Goal: Task Accomplishment & Management: Use online tool/utility

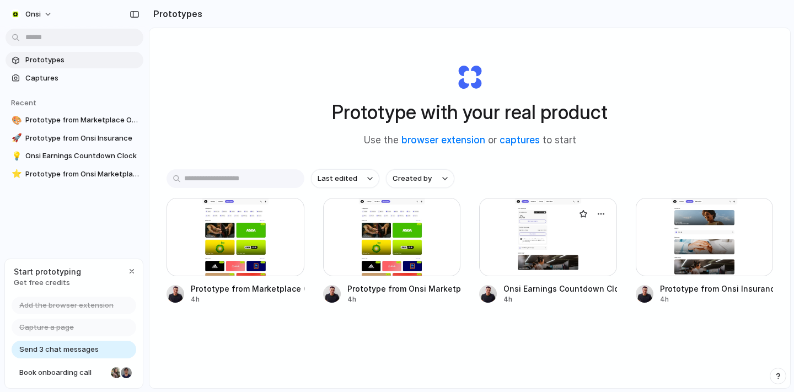
click at [549, 250] on div at bounding box center [548, 237] width 138 height 78
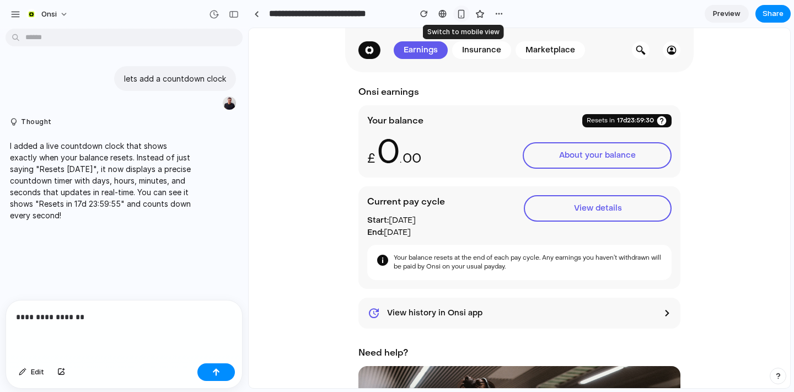
click at [467, 15] on button "button" at bounding box center [461, 14] width 17 height 17
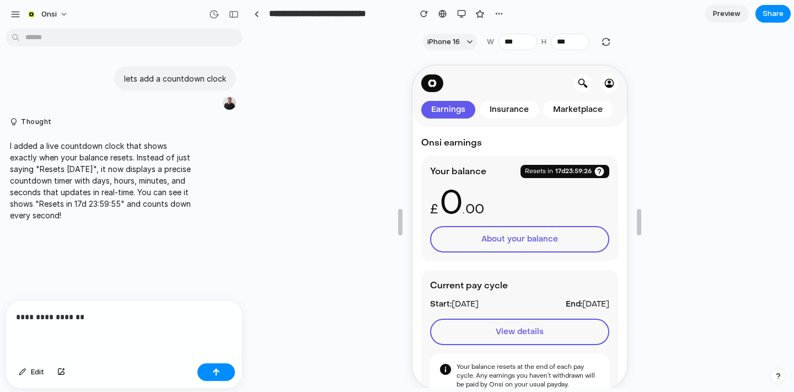
click at [127, 319] on p "**********" at bounding box center [124, 316] width 216 height 13
